Goal: Task Accomplishment & Management: Complete application form

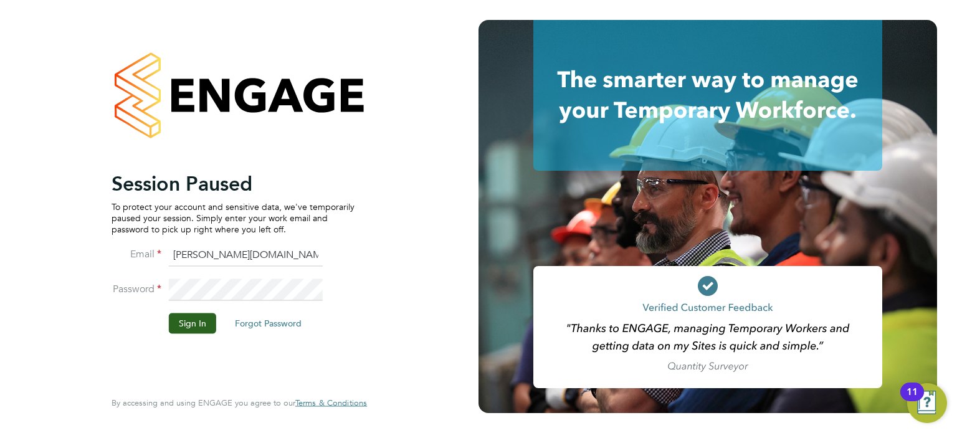
click at [176, 319] on button "Sign In" at bounding box center [192, 324] width 47 height 20
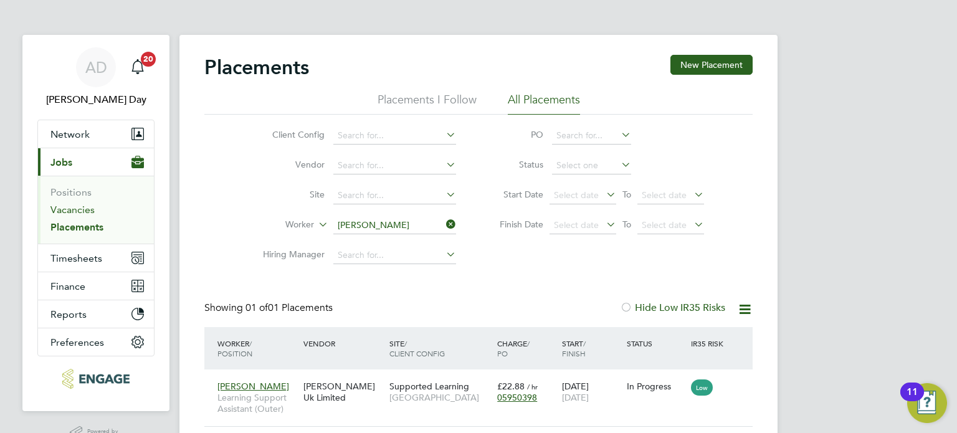
drag, startPoint x: 85, startPoint y: 202, endPoint x: 87, endPoint y: 209, distance: 7.1
click at [86, 202] on li "Positions" at bounding box center [97, 194] width 94 height 17
click at [87, 210] on link "Vacancies" at bounding box center [72, 210] width 44 height 12
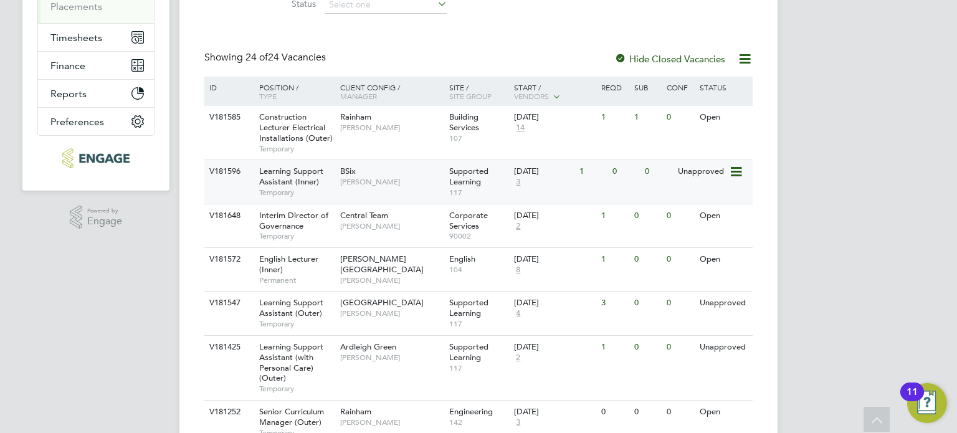
scroll to position [279, 0]
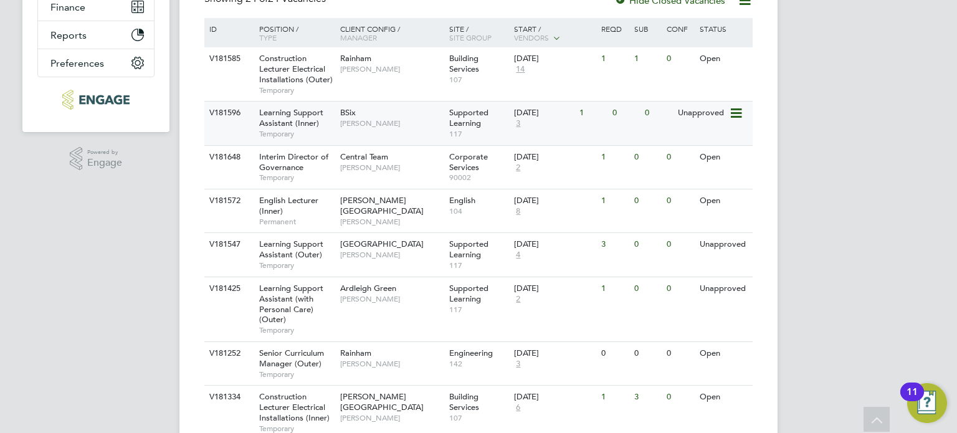
click at [403, 122] on span "Rachel Johnson" at bounding box center [391, 123] width 103 height 10
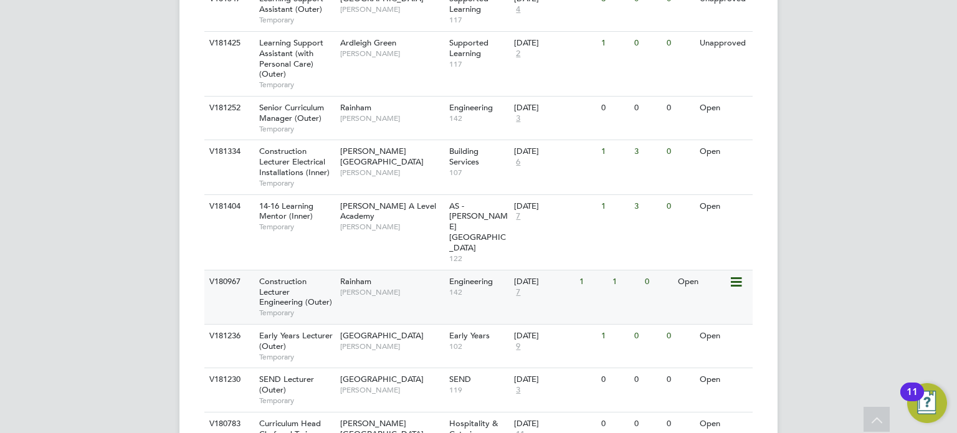
scroll to position [529, 0]
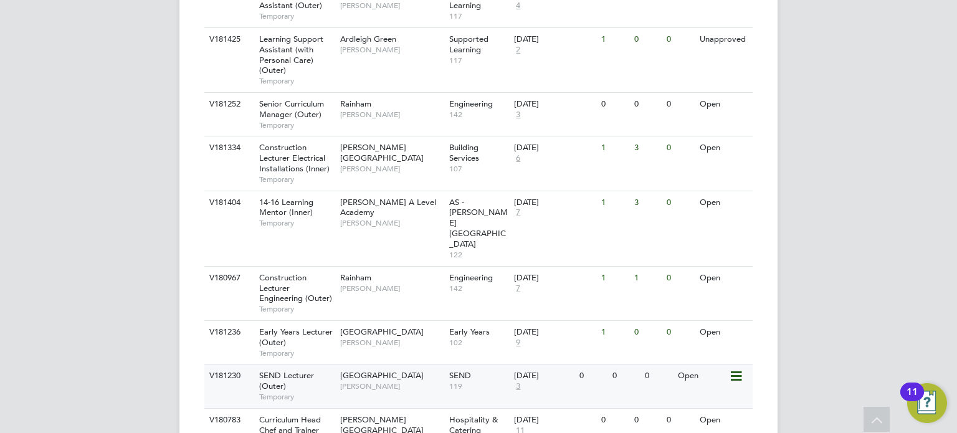
click at [391, 365] on div "Redbridge Campus Clair Windsor" at bounding box center [391, 381] width 109 height 32
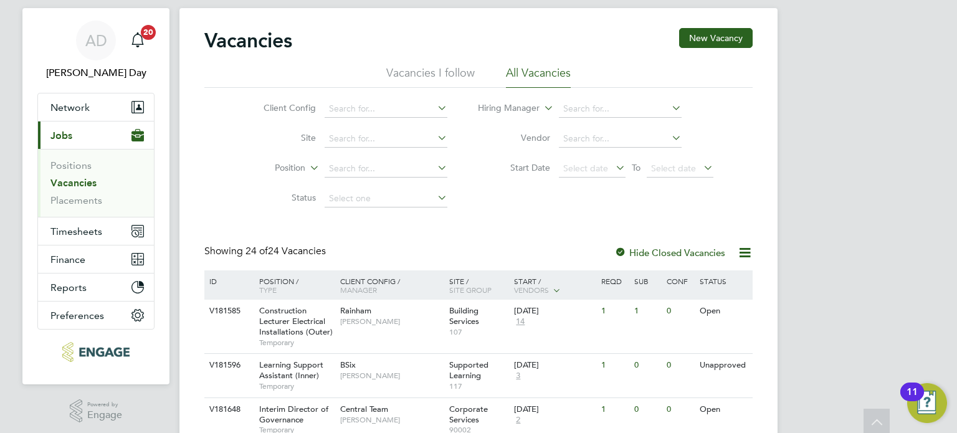
scroll to position [0, 0]
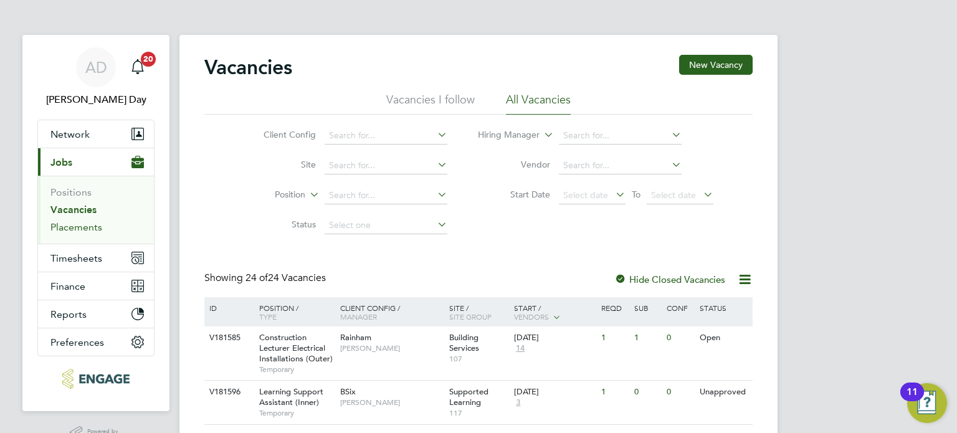
click at [65, 228] on link "Placements" at bounding box center [76, 227] width 52 height 12
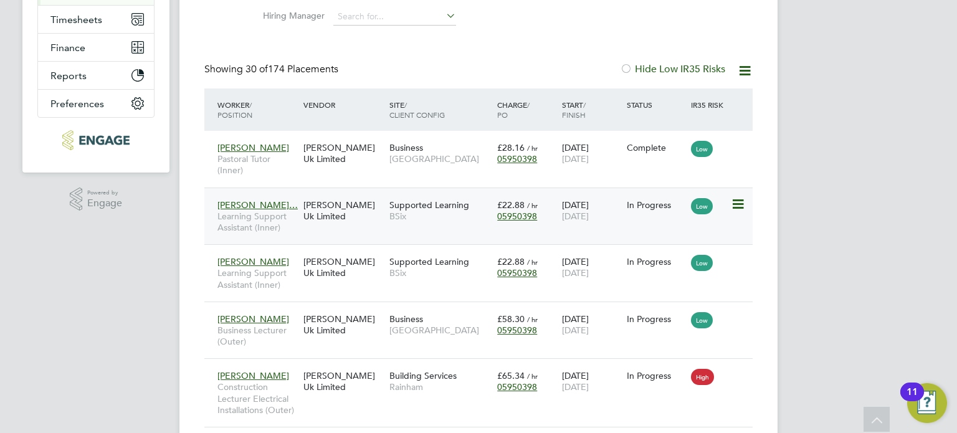
click at [431, 216] on span "BSix" at bounding box center [441, 216] width 102 height 11
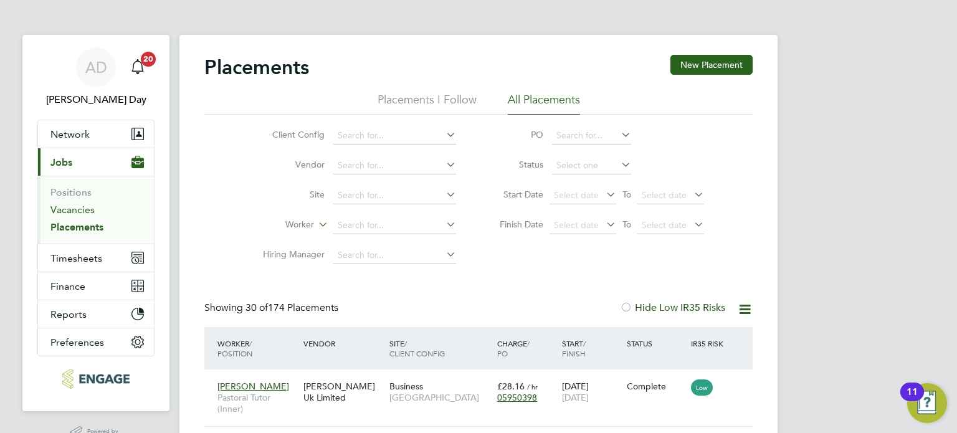
click at [73, 206] on link "Vacancies" at bounding box center [72, 210] width 44 height 12
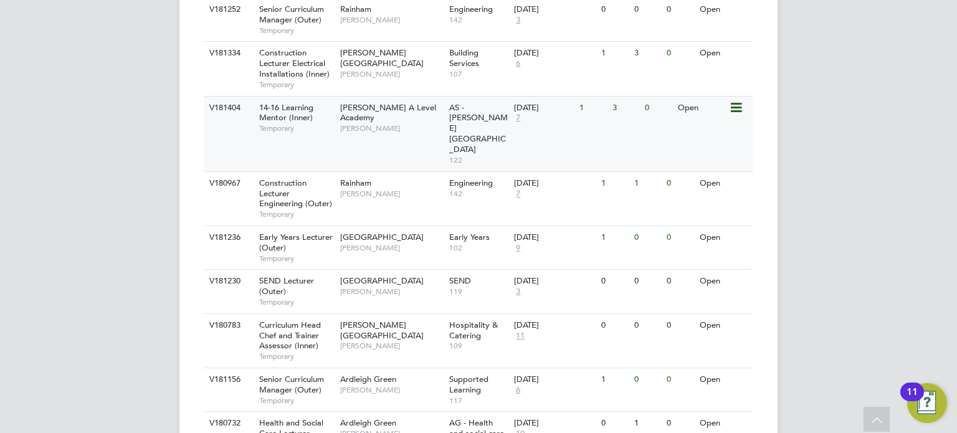
click at [426, 123] on span "[PERSON_NAME]" at bounding box center [391, 128] width 103 height 10
click at [399, 107] on span "[PERSON_NAME] A Level Academy" at bounding box center [388, 112] width 96 height 21
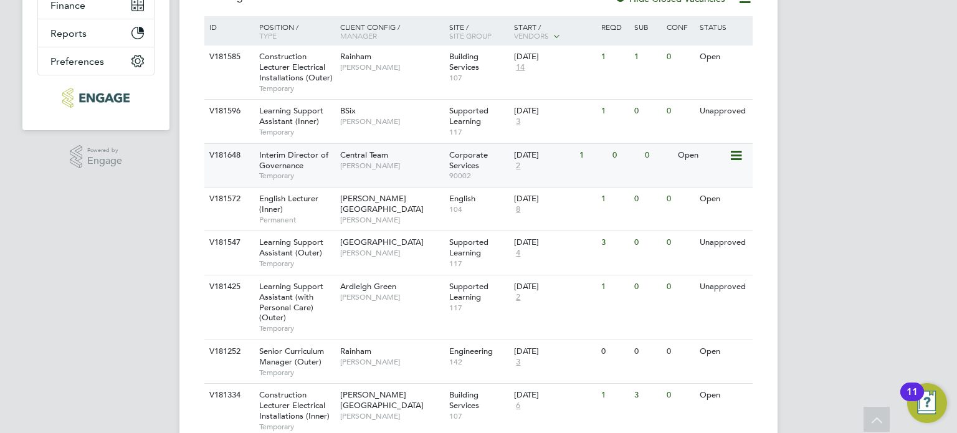
scroll to position [312, 0]
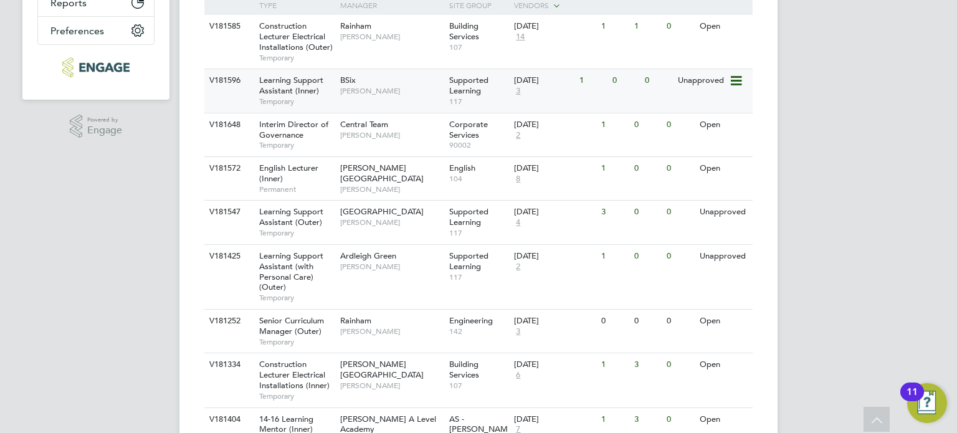
click at [426, 98] on div "BSix Rachel Johnson" at bounding box center [391, 85] width 109 height 32
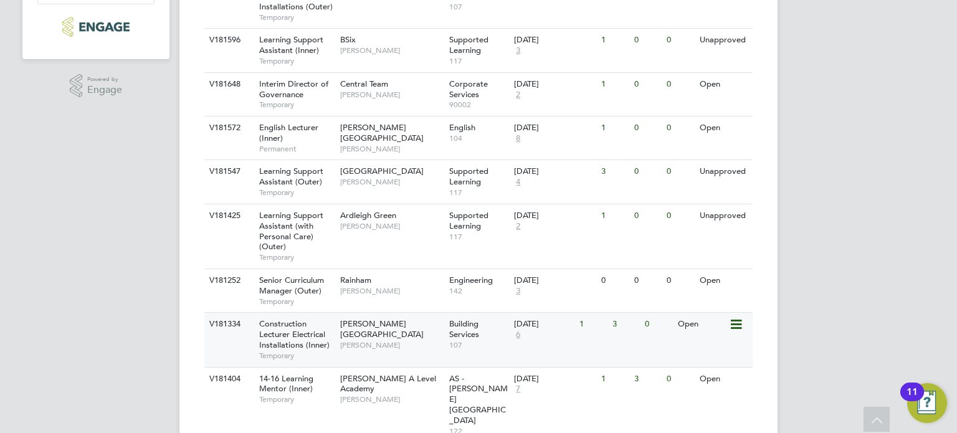
scroll to position [374, 0]
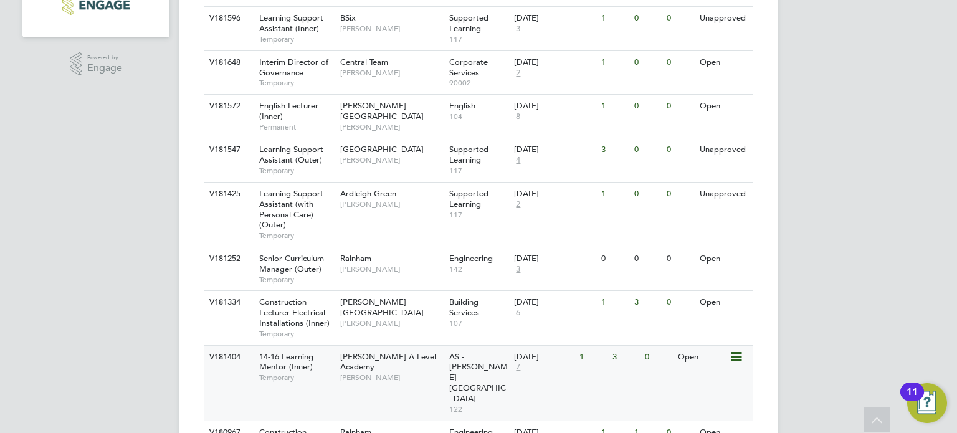
click at [400, 373] on span "[PERSON_NAME]" at bounding box center [391, 378] width 103 height 10
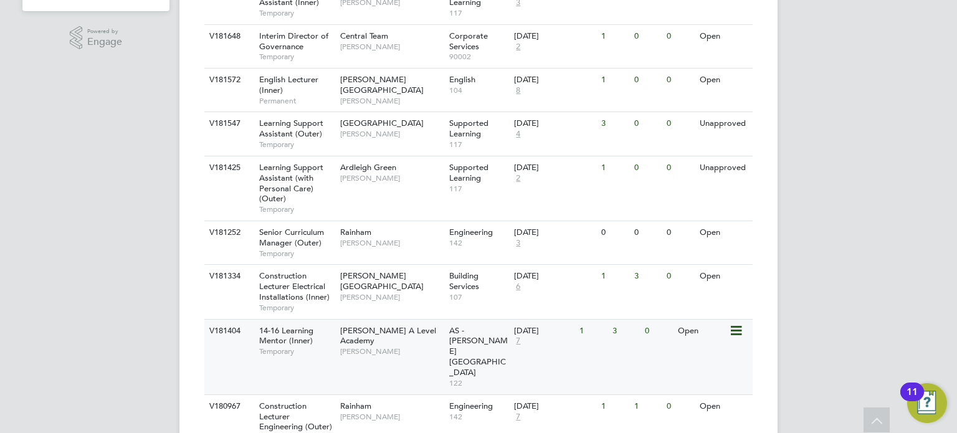
scroll to position [499, 0]
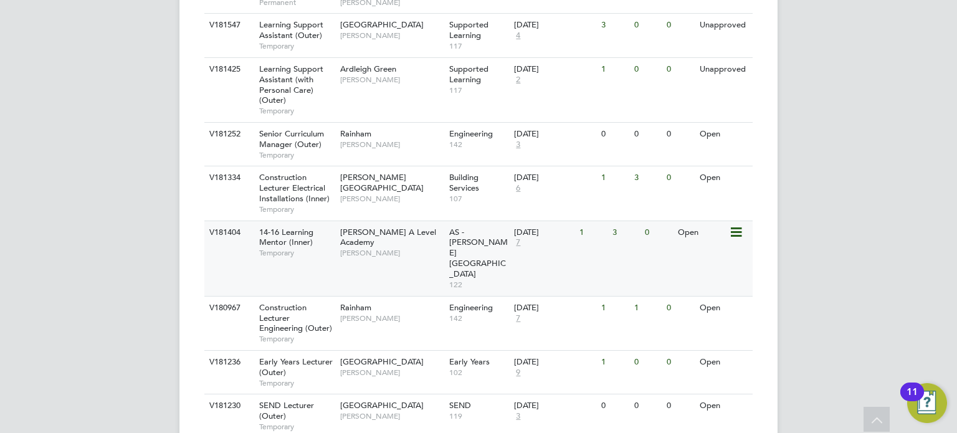
click at [404, 248] on span "[PERSON_NAME]" at bounding box center [391, 253] width 103 height 10
click at [413, 248] on span "[PERSON_NAME]" at bounding box center [391, 253] width 103 height 10
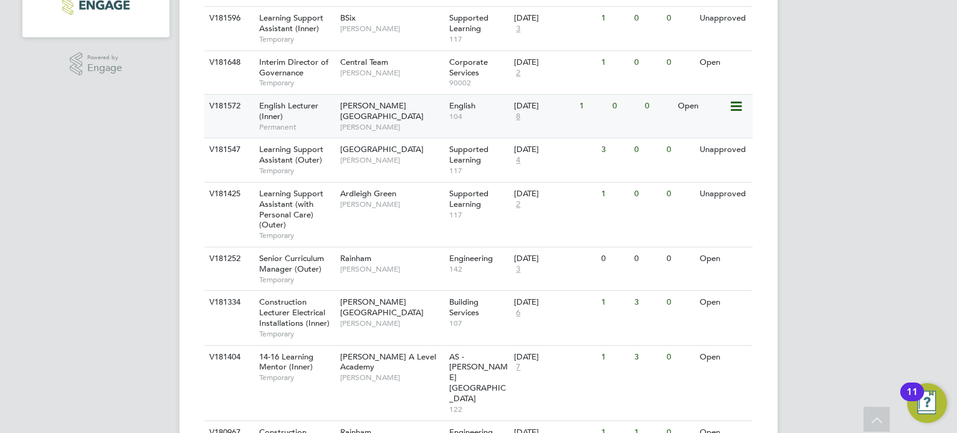
scroll to position [374, 0]
click at [406, 154] on span "Epping Forest Campus" at bounding box center [382, 149] width 84 height 11
click at [387, 157] on span "Joanna Duncan" at bounding box center [391, 160] width 103 height 10
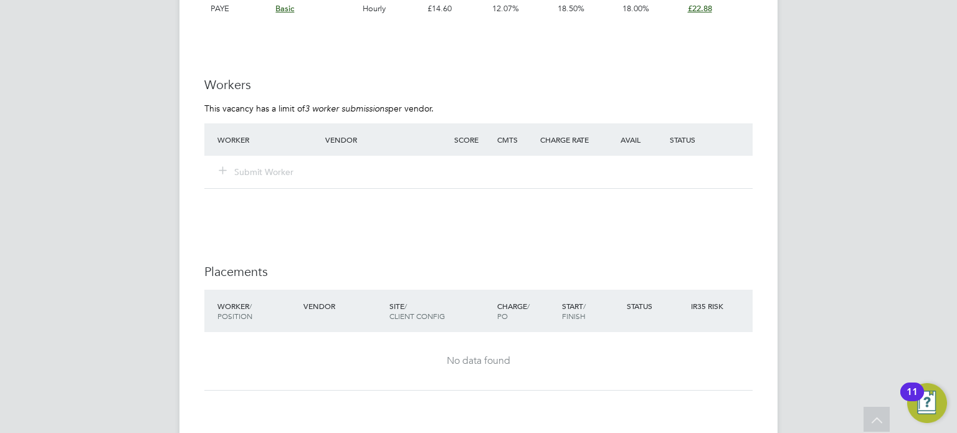
scroll to position [2306, 0]
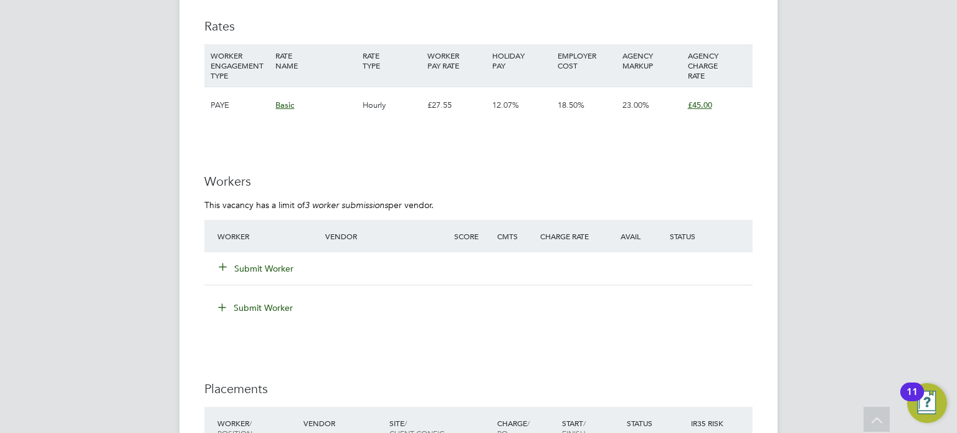
scroll to position [2057, 0]
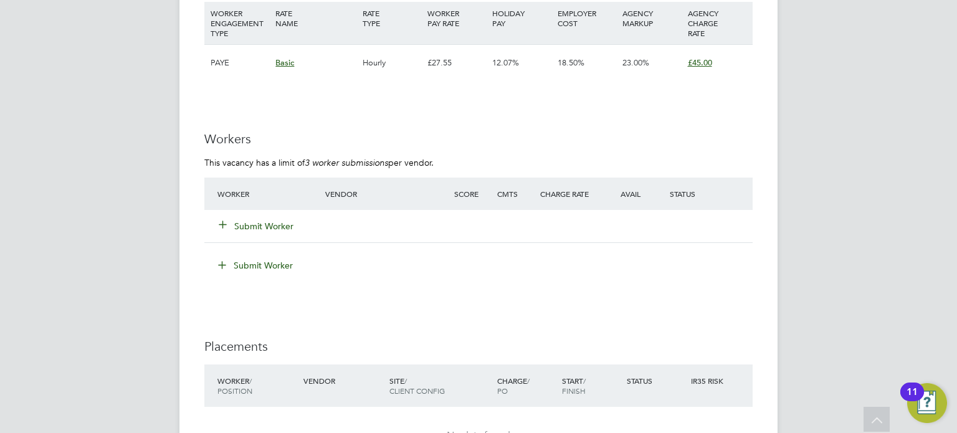
click at [267, 226] on button "Submit Worker" at bounding box center [256, 226] width 75 height 12
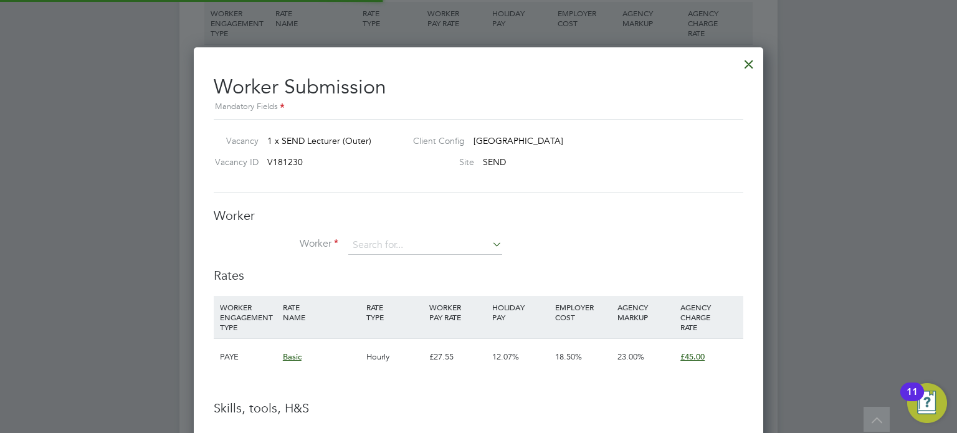
scroll to position [785, 570]
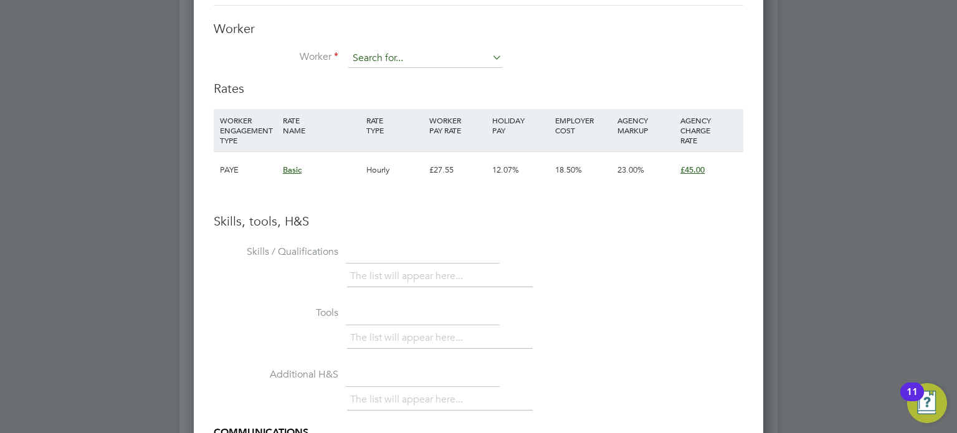
click at [383, 55] on input at bounding box center [425, 58] width 154 height 19
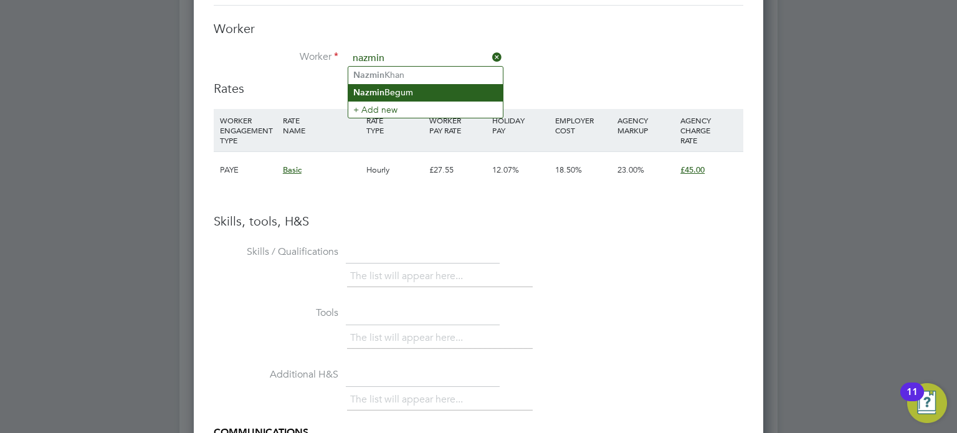
click at [401, 90] on li "Nazmin Begum" at bounding box center [425, 92] width 155 height 17
type input "Nazmin Begum"
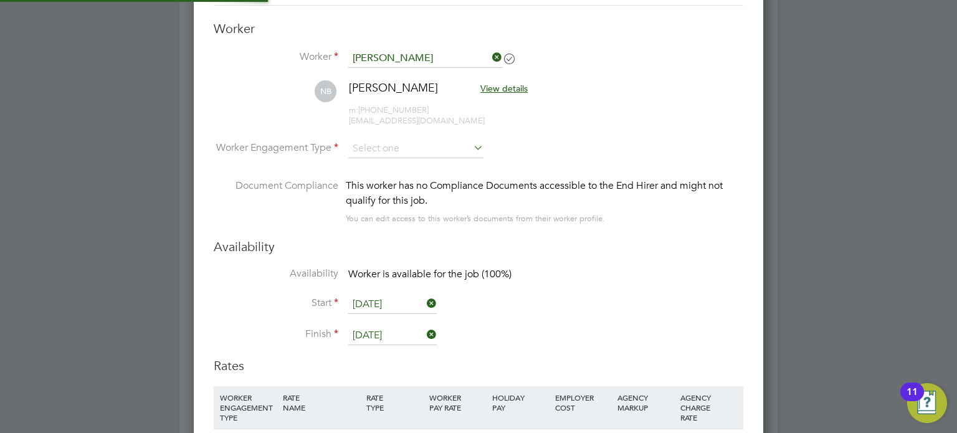
scroll to position [6, 6]
click at [385, 154] on input at bounding box center [415, 149] width 135 height 19
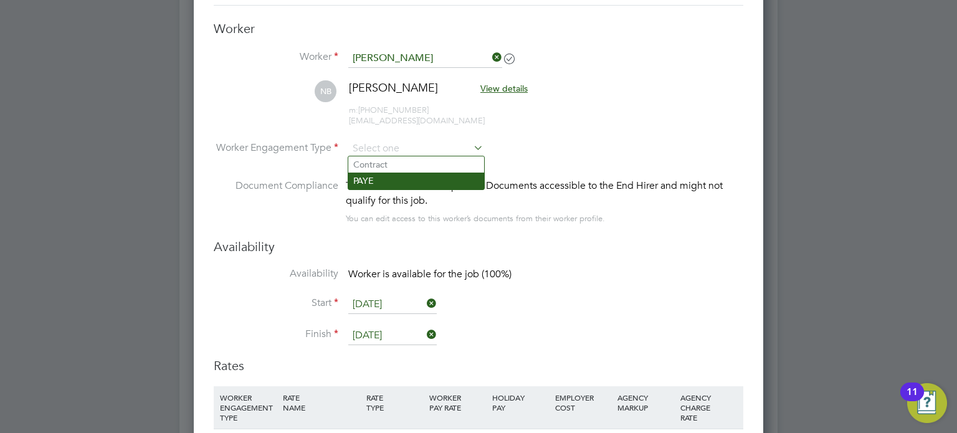
click at [374, 178] on li "PAYE" at bounding box center [416, 181] width 136 height 16
type input "PAYE"
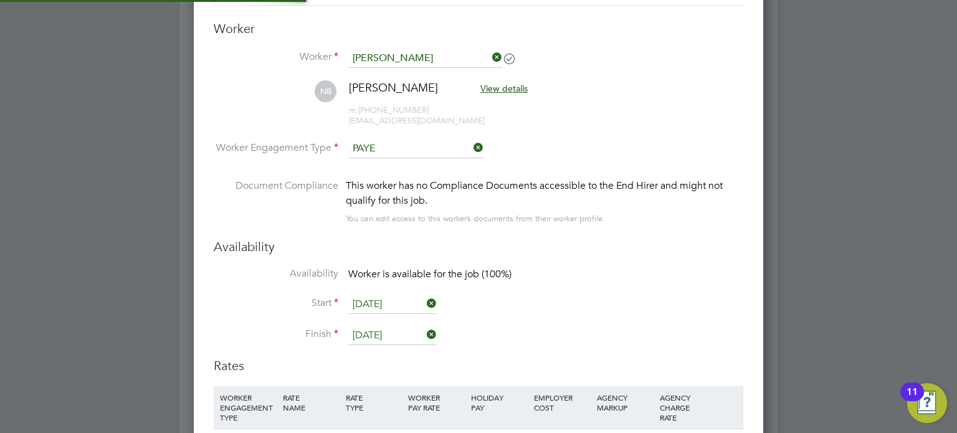
scroll to position [1093, 570]
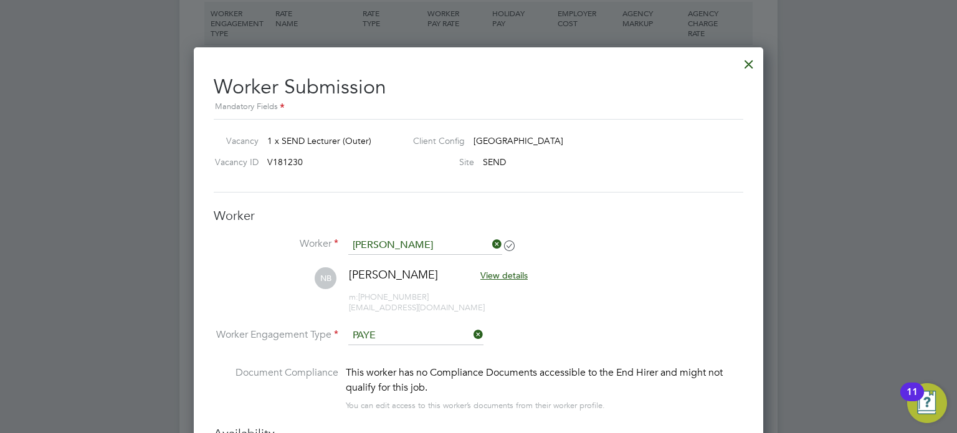
click at [755, 54] on div at bounding box center [749, 61] width 22 height 22
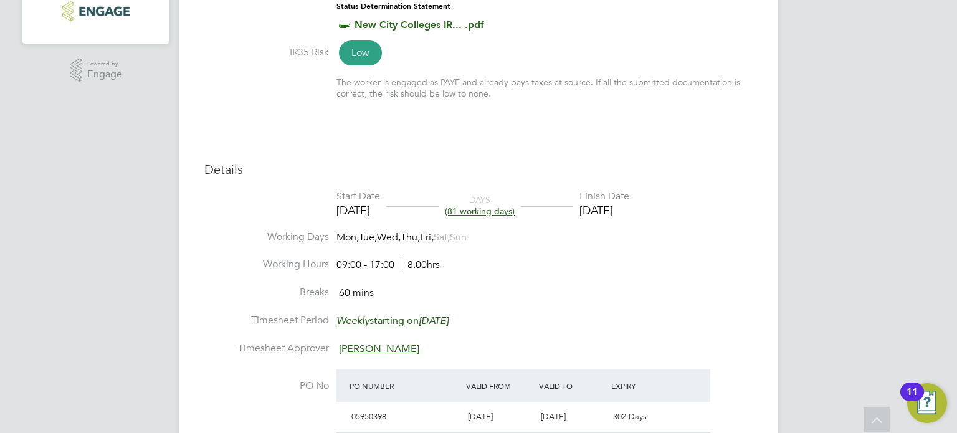
scroll to position [181, 0]
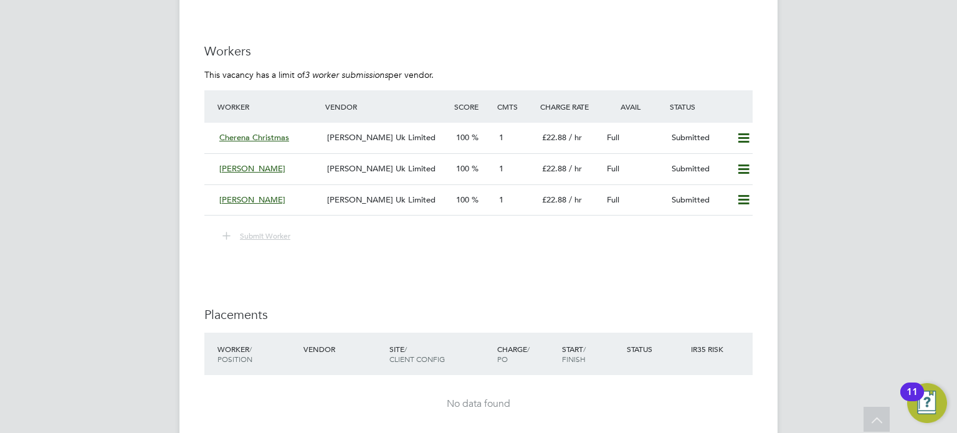
scroll to position [2000, 0]
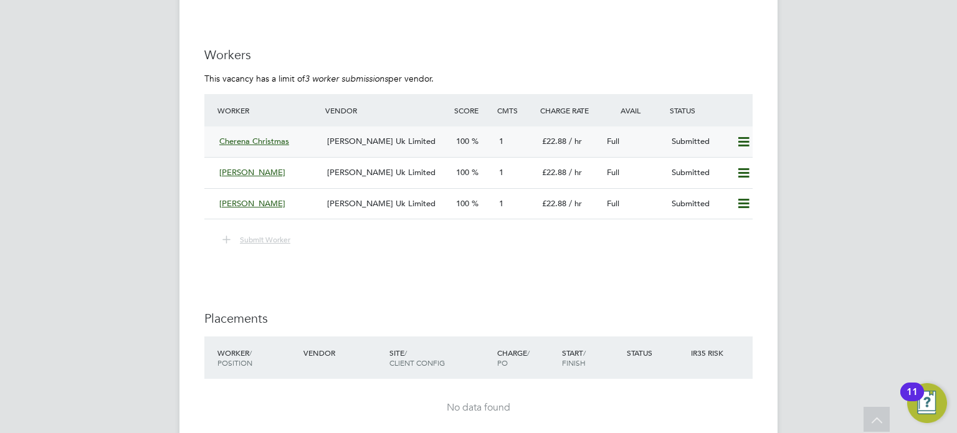
click at [434, 138] on div "[PERSON_NAME] Uk Limited" at bounding box center [386, 142] width 129 height 21
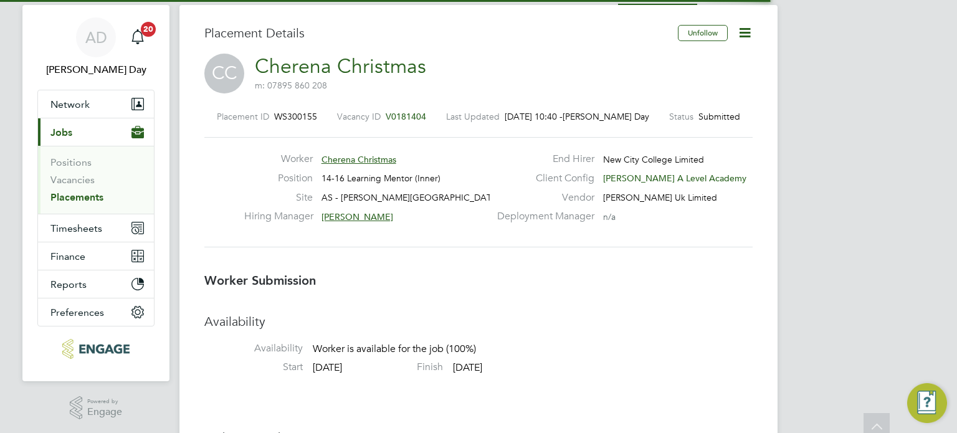
scroll to position [6, 6]
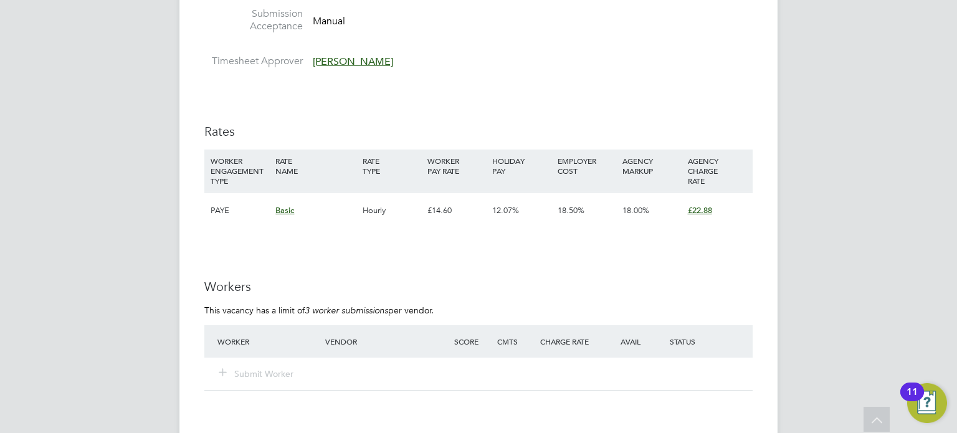
scroll to position [2119, 0]
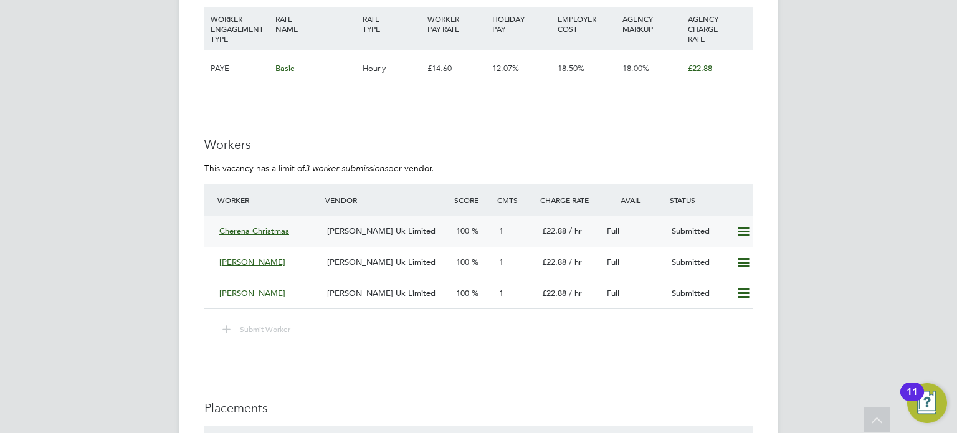
click at [299, 234] on div "Cherena Christmas" at bounding box center [268, 231] width 108 height 21
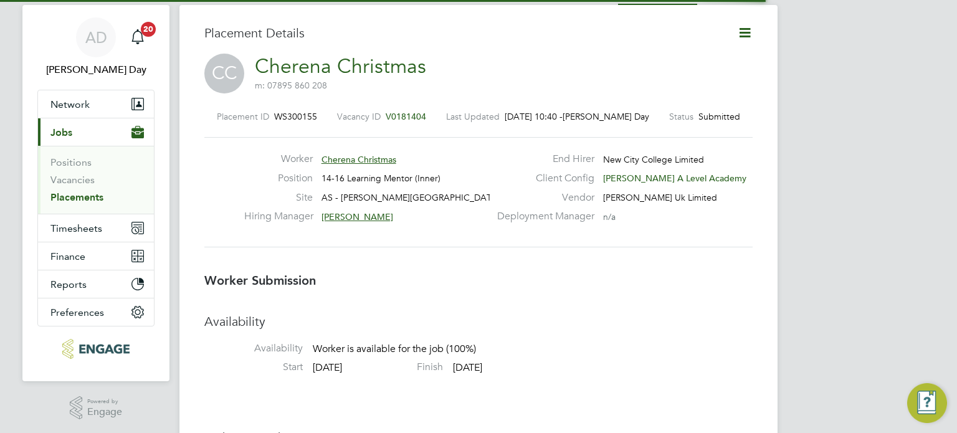
scroll to position [6, 6]
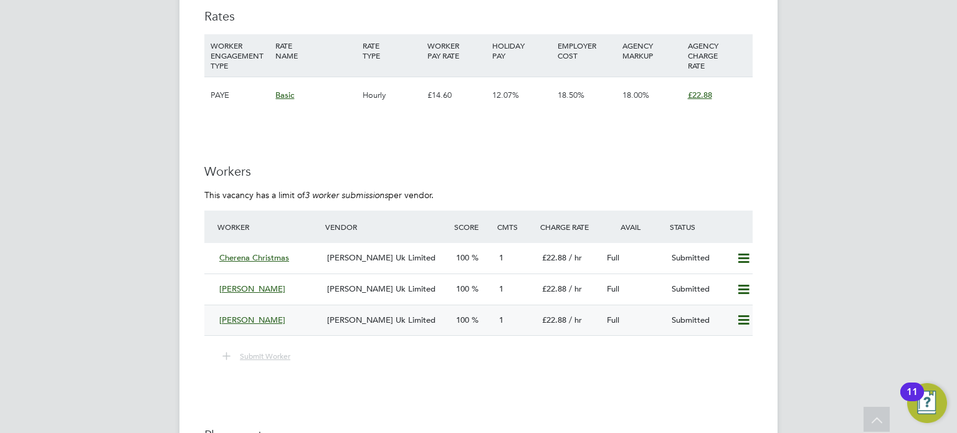
scroll to position [1932, 0]
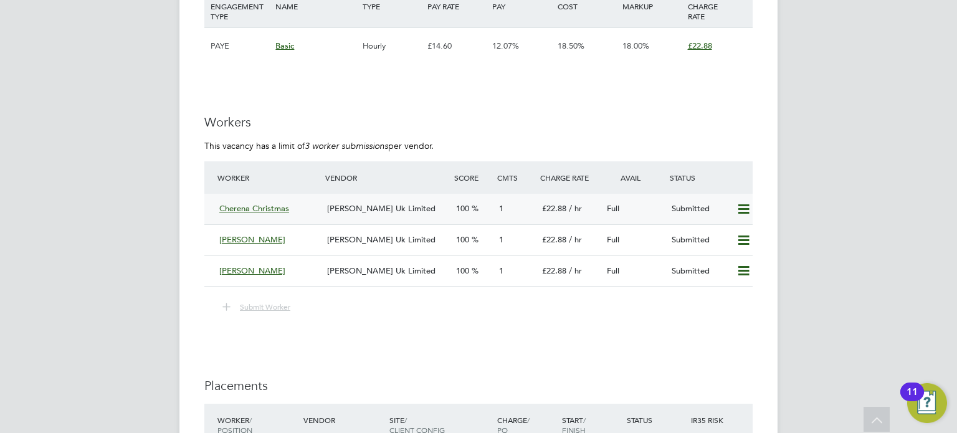
click at [302, 210] on div "Cherena Christmas" at bounding box center [268, 209] width 108 height 21
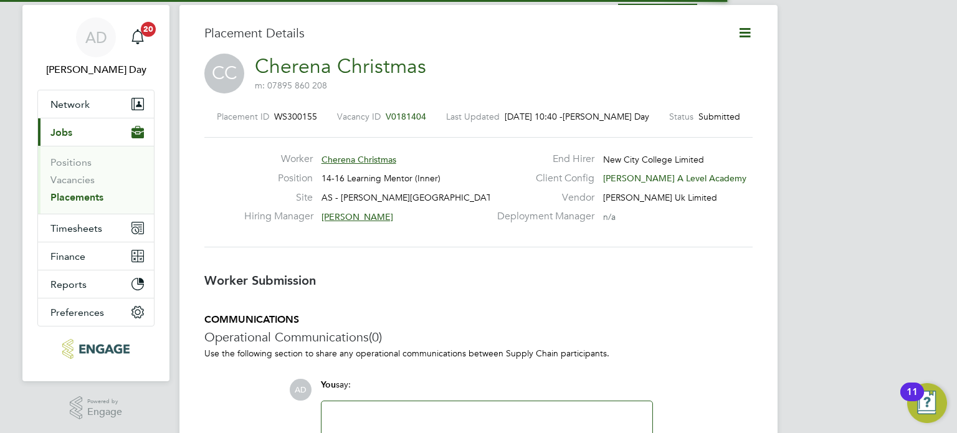
scroll to position [6, 6]
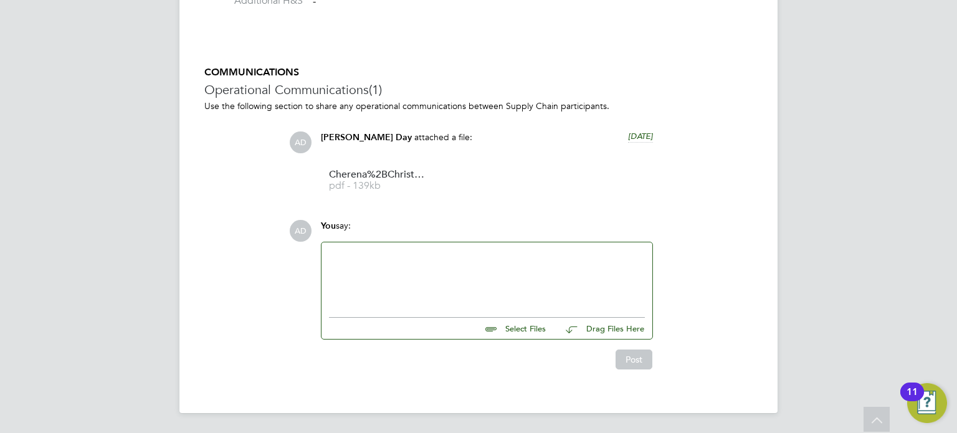
click at [512, 328] on input "file" at bounding box center [551, 326] width 187 height 17
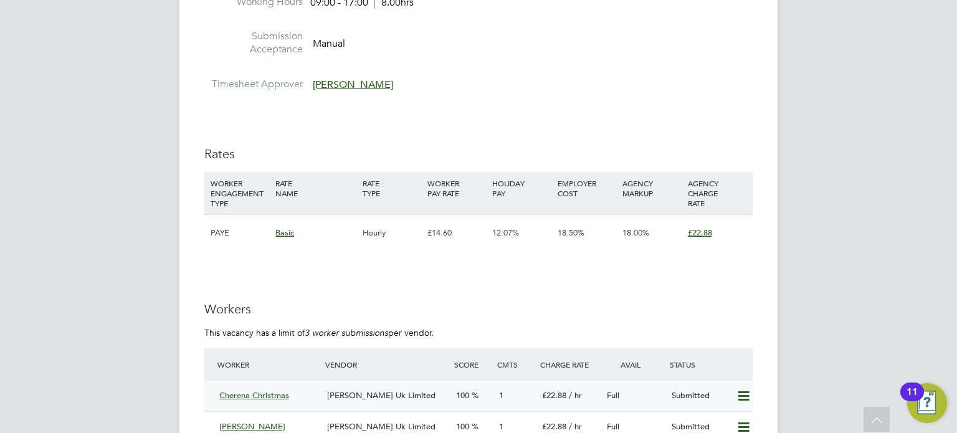
scroll to position [1870, 0]
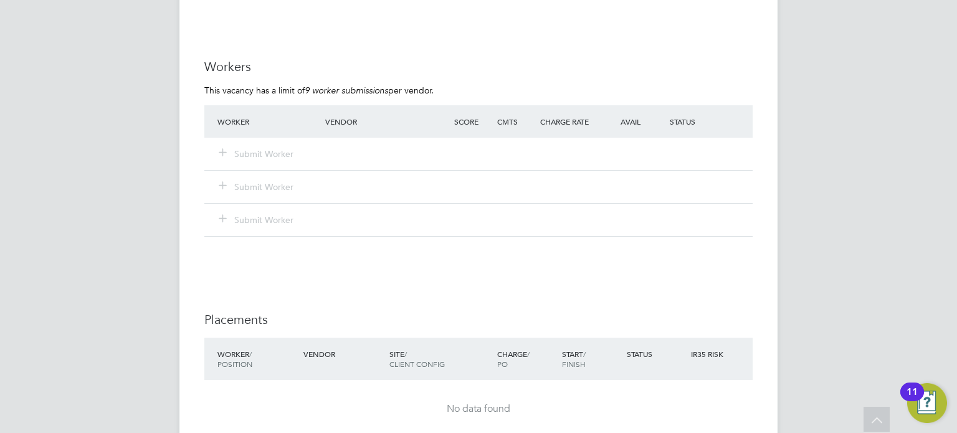
scroll to position [2328, 0]
